Goal: Task Accomplishment & Management: Manage account settings

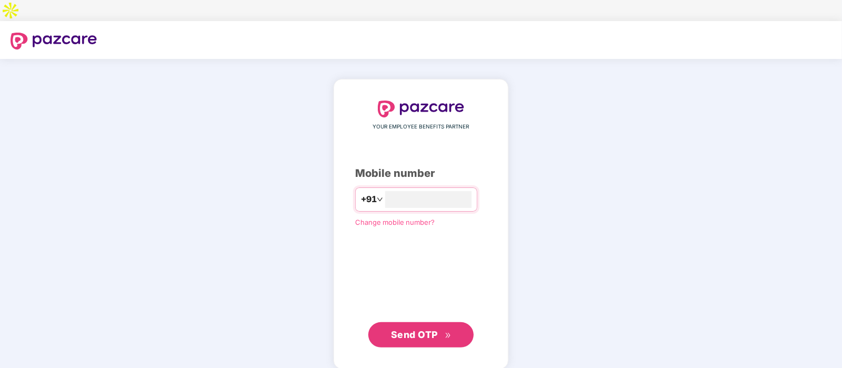
type input "**********"
click at [413, 329] on span "Send OTP" at bounding box center [414, 334] width 47 height 11
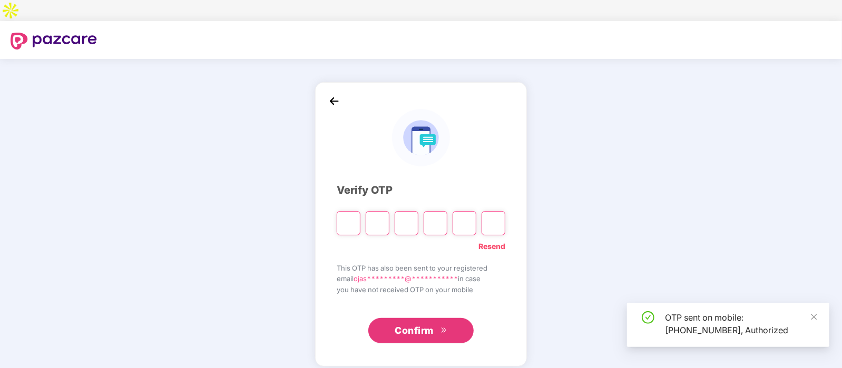
click at [433, 263] on span "This OTP has also been sent to your registered" at bounding box center [421, 268] width 169 height 11
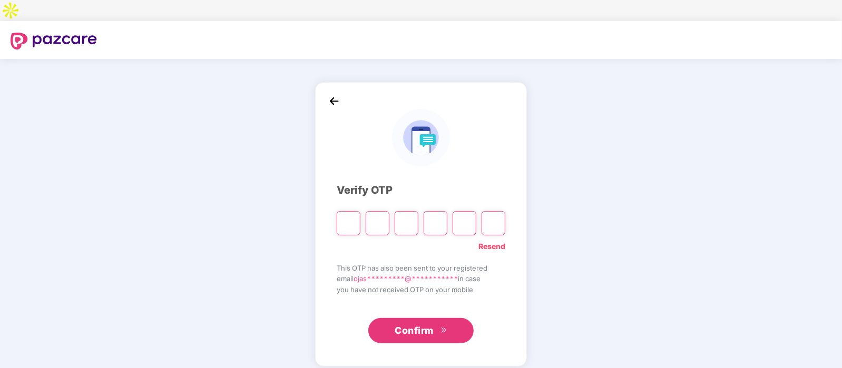
click at [350, 212] on input "Please enter verification code. Digit 1" at bounding box center [349, 223] width 24 height 24
type input "*"
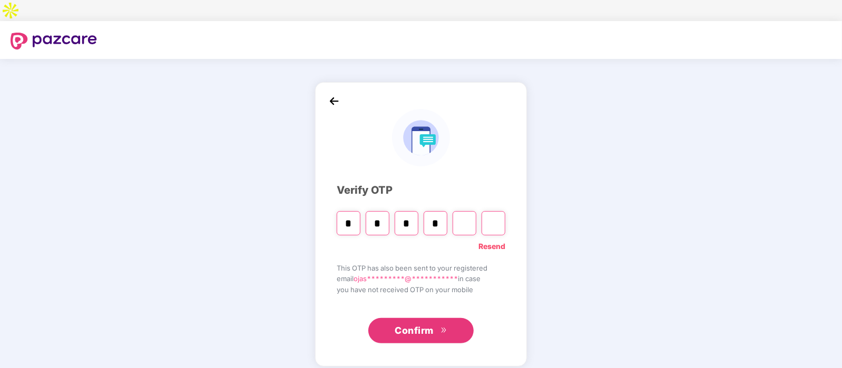
type input "*"
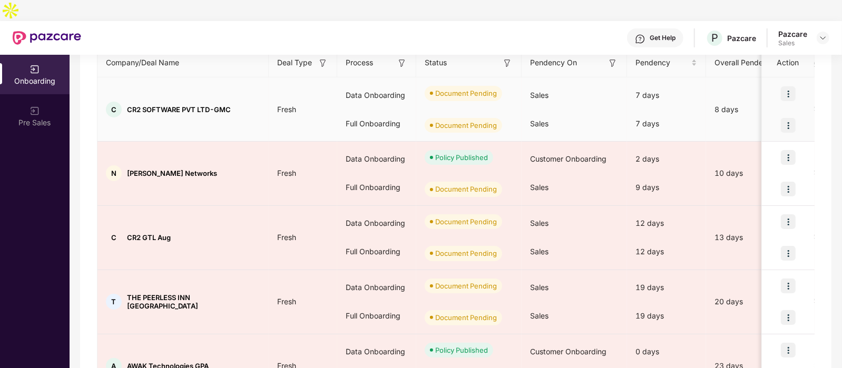
scroll to position [149, 0]
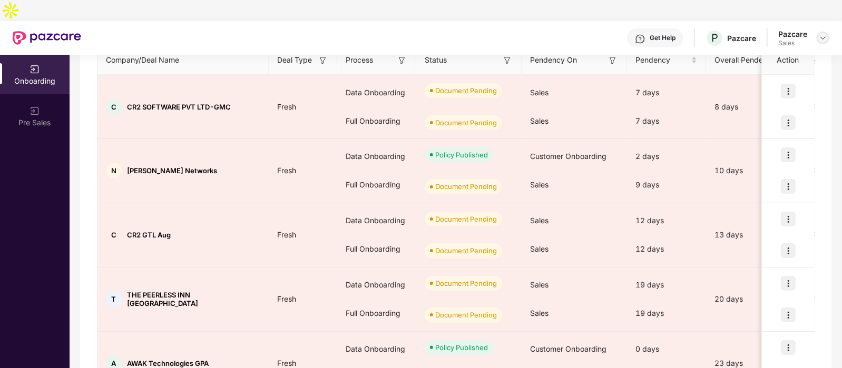
click at [827, 32] on div at bounding box center [823, 38] width 13 height 13
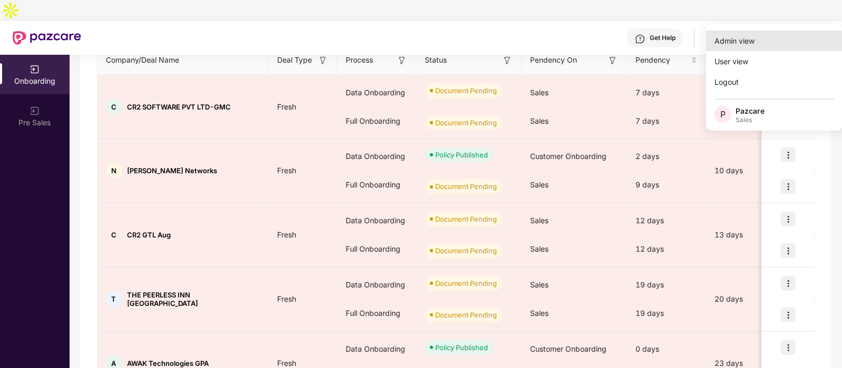
click at [741, 39] on div "Admin view" at bounding box center [774, 41] width 137 height 21
